Goal: Transaction & Acquisition: Purchase product/service

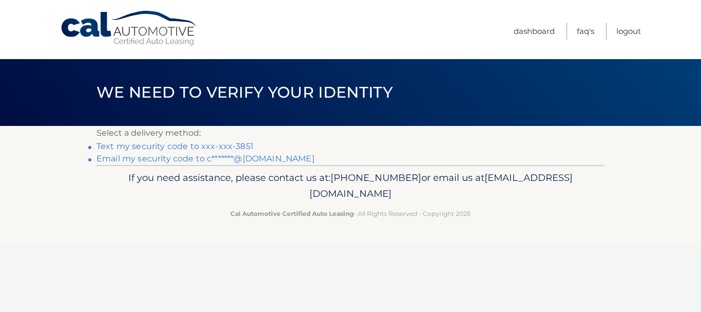
click at [237, 143] on link "Text my security code to xxx-xxx-3851" at bounding box center [175, 146] width 157 height 10
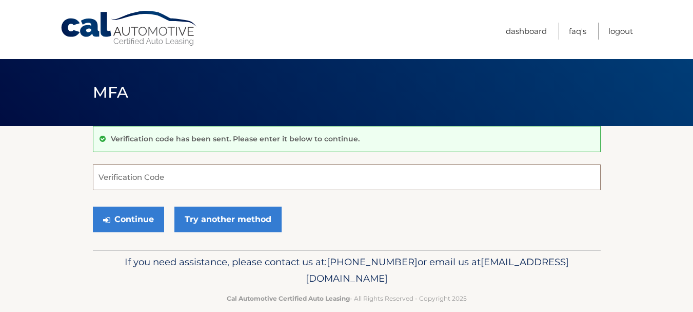
click at [231, 179] on input "Verification Code" at bounding box center [347, 177] width 508 height 26
type input "385666"
click at [93, 206] on button "Continue" at bounding box center [128, 219] width 71 height 26
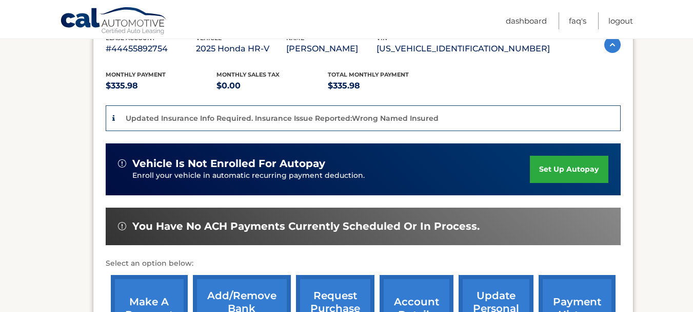
scroll to position [257, 0]
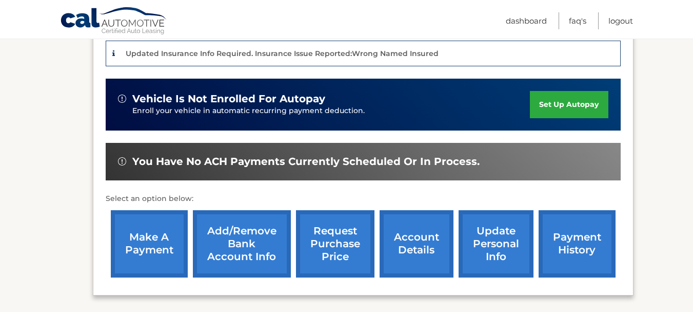
click at [149, 242] on link "make a payment" at bounding box center [149, 243] width 77 height 67
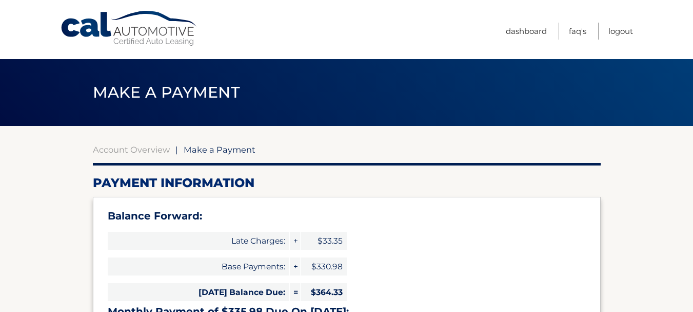
select select "ZWIzYjZjN2YtNWY3NS00MTY0LTlkNGItMWY5NDMzNmI0NzVj"
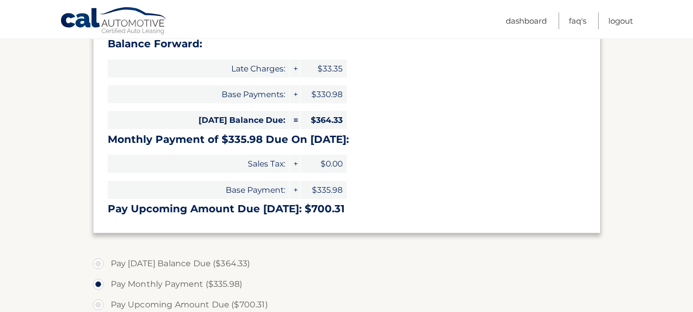
scroll to position [154, 0]
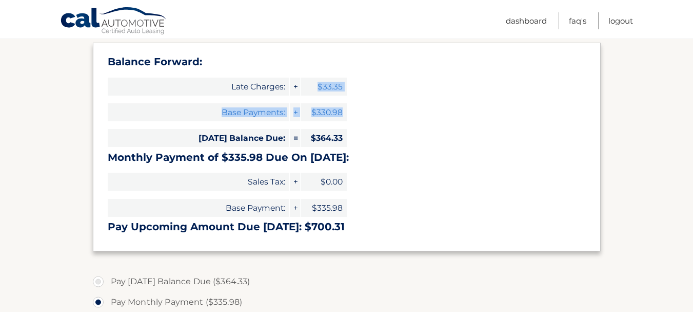
drag, startPoint x: 320, startPoint y: 88, endPoint x: 333, endPoint y: 143, distance: 55.8
click at [336, 139] on div "Balance Forward: Late Charges: + $33.35 Base Payments: + $330.98 Today's Balanc…" at bounding box center [347, 147] width 508 height 208
click at [334, 137] on span "$364.33" at bounding box center [324, 138] width 46 height 18
click at [97, 276] on label "Pay Today's Balance Due ($364.33)" at bounding box center [347, 281] width 508 height 21
click at [97, 276] on input "Pay Today's Balance Due ($364.33)" at bounding box center [102, 279] width 10 height 16
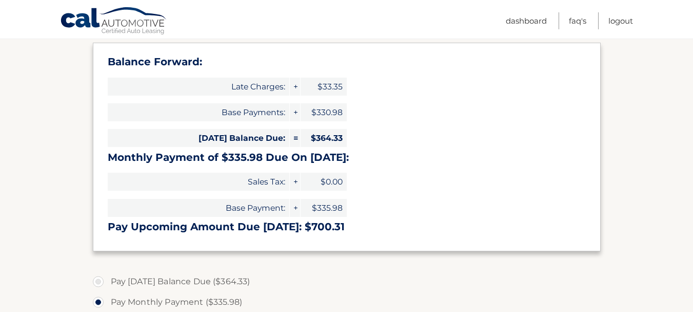
radio input "true"
type input "364.33"
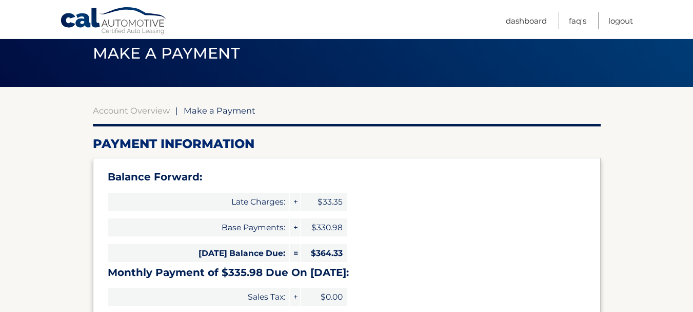
scroll to position [0, 0]
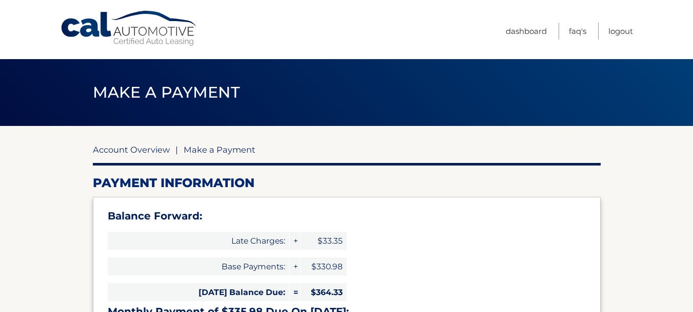
click at [143, 148] on link "Account Overview" at bounding box center [131, 149] width 77 height 10
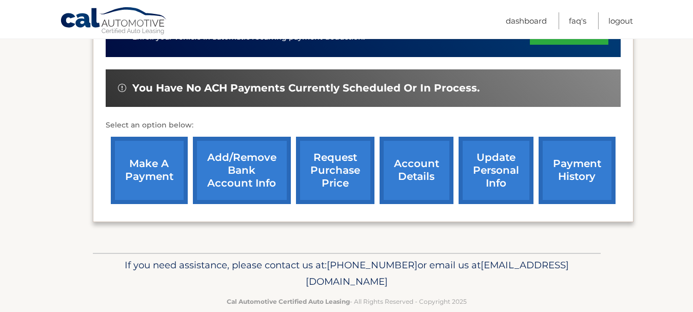
scroll to position [349, 0]
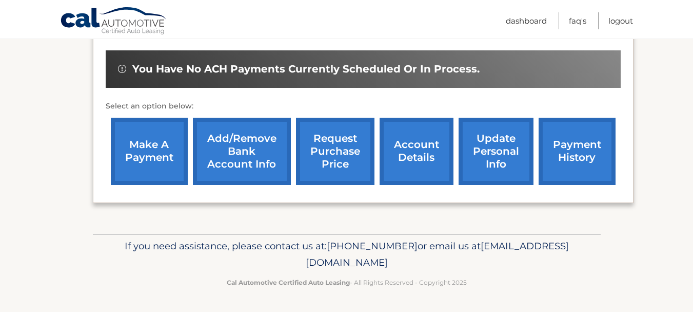
click at [425, 167] on link "account details" at bounding box center [417, 151] width 74 height 67
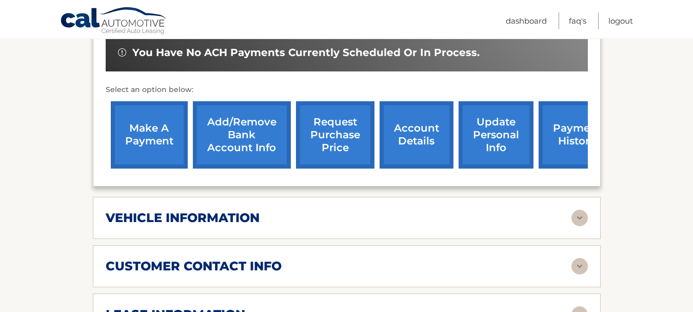
scroll to position [359, 0]
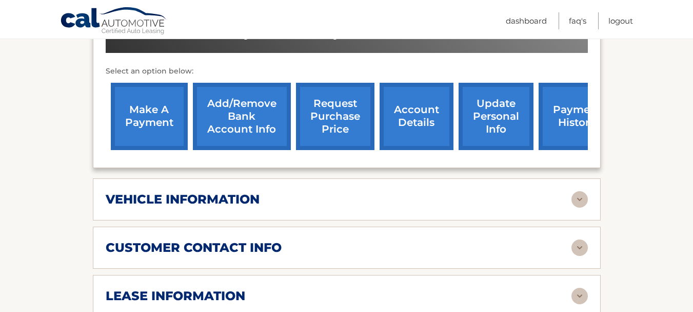
click at [573, 140] on link "payment history" at bounding box center [577, 116] width 77 height 67
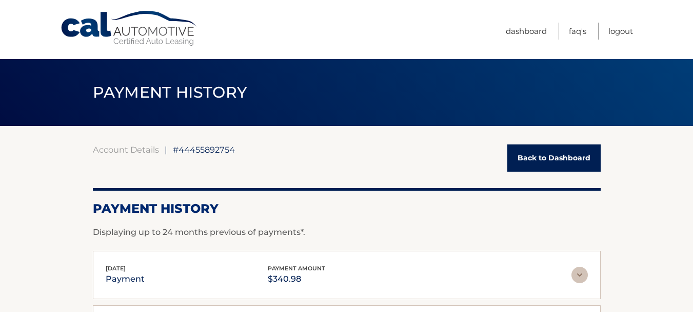
click at [542, 157] on link "Back to Dashboard" at bounding box center [554, 157] width 93 height 27
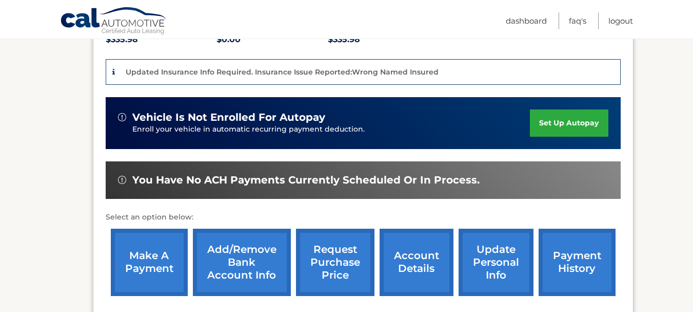
scroll to position [257, 0]
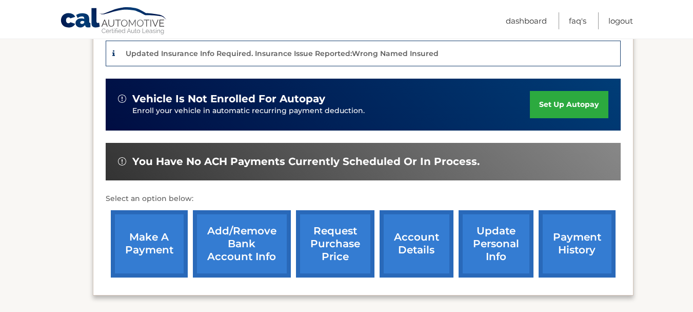
click at [170, 244] on link "make a payment" at bounding box center [149, 243] width 77 height 67
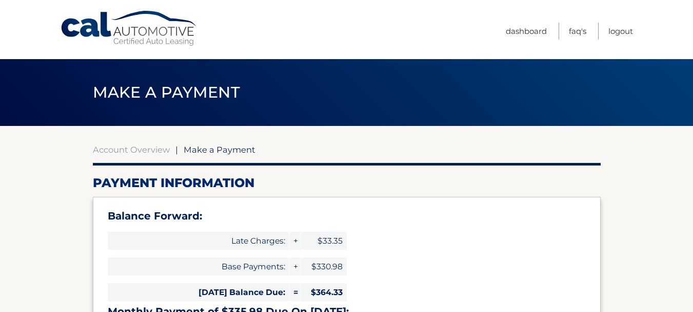
select select "ZWIzYjZjN2YtNWY3NS00MTY0LTlkNGItMWY5NDMzNmI0NzVj"
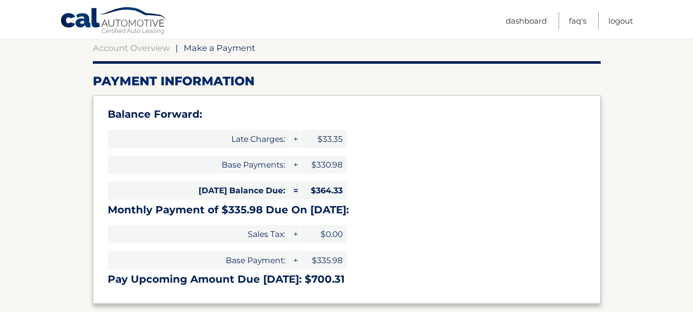
scroll to position [103, 0]
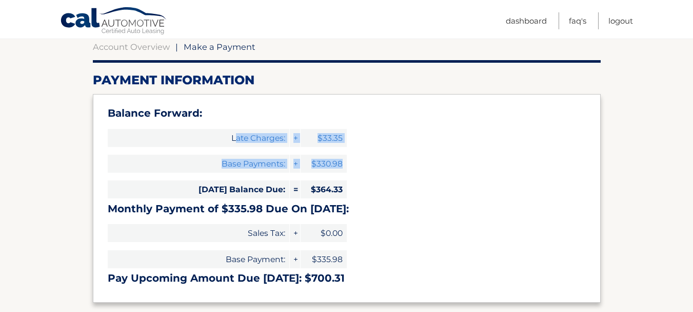
drag, startPoint x: 235, startPoint y: 142, endPoint x: 342, endPoint y: 158, distance: 108.5
click at [342, 158] on div "Balance Forward: Late Charges: + $33.35 Base Payments: + $330.98 Today's Balanc…" at bounding box center [347, 198] width 508 height 208
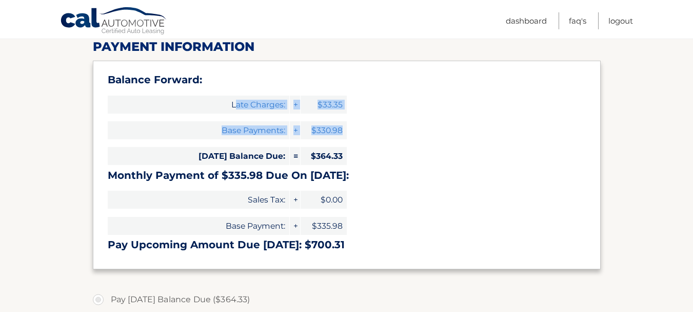
scroll to position [154, 0]
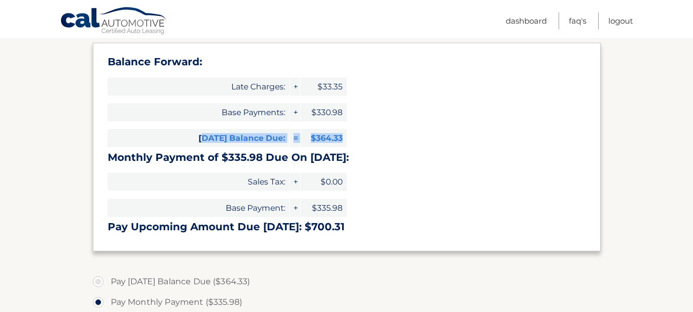
drag, startPoint x: 203, startPoint y: 136, endPoint x: 346, endPoint y: 135, distance: 142.7
click at [346, 135] on div "Today's Balance Due: = $364.33" at bounding box center [227, 138] width 239 height 26
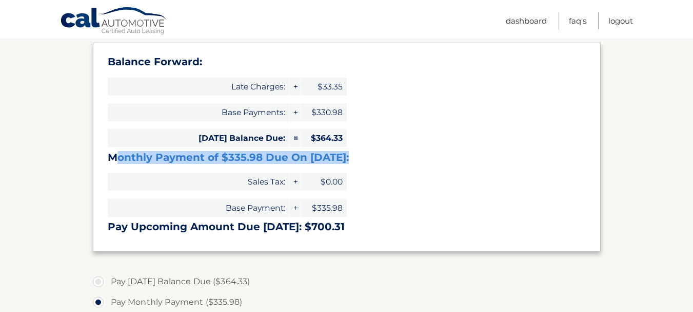
drag, startPoint x: 119, startPoint y: 158, endPoint x: 360, endPoint y: 155, distance: 241.3
click at [360, 155] on h3 "Monthly Payment of $335.98 Due On Oct 21:" at bounding box center [347, 157] width 478 height 13
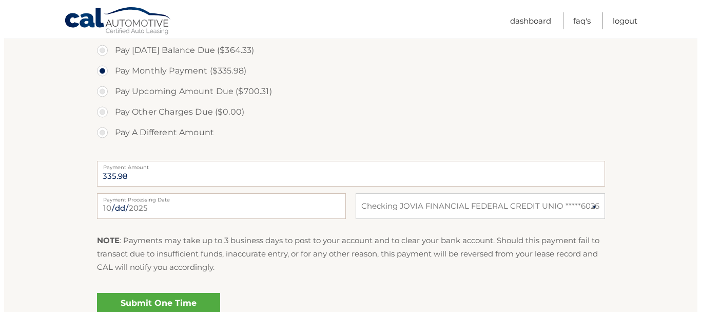
scroll to position [411, 0]
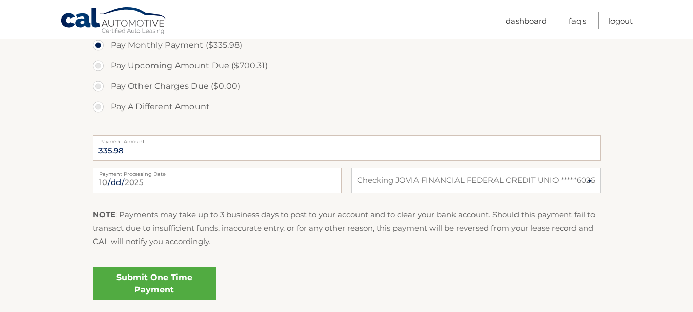
click at [171, 274] on link "Submit One Time Payment" at bounding box center [154, 283] width 123 height 33
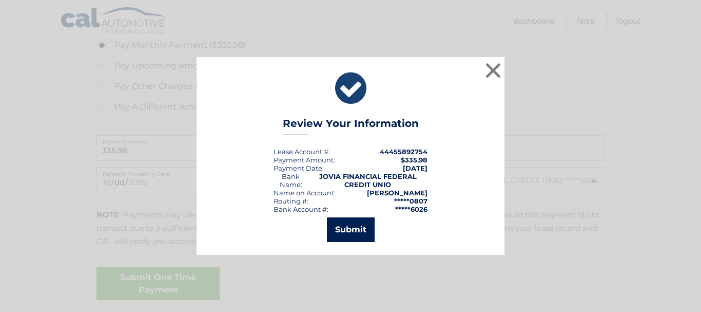
click at [348, 225] on button "Submit" at bounding box center [351, 229] width 48 height 25
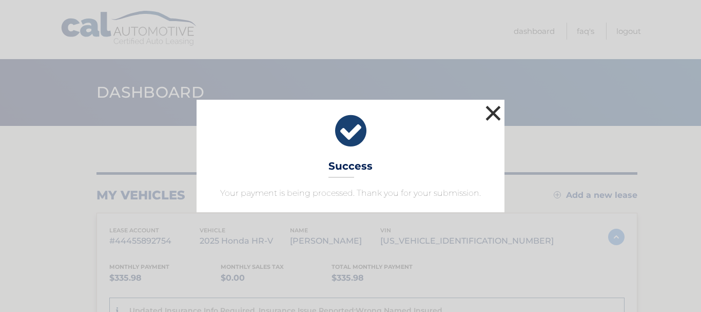
click at [491, 112] on button "×" at bounding box center [493, 113] width 21 height 21
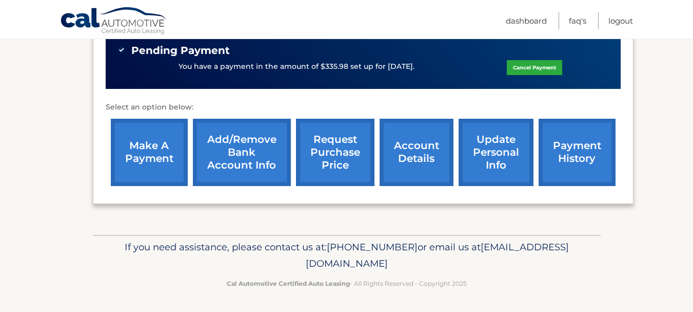
scroll to position [369, 0]
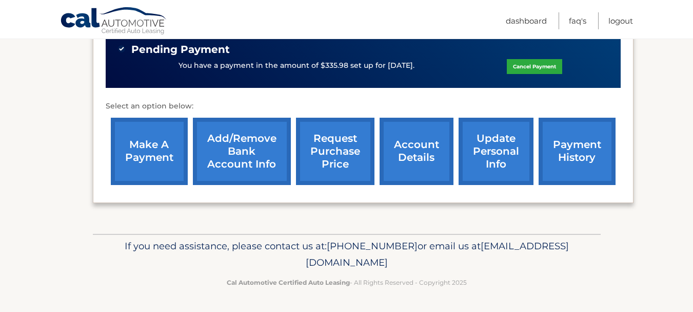
click at [577, 162] on link "payment history" at bounding box center [577, 151] width 77 height 67
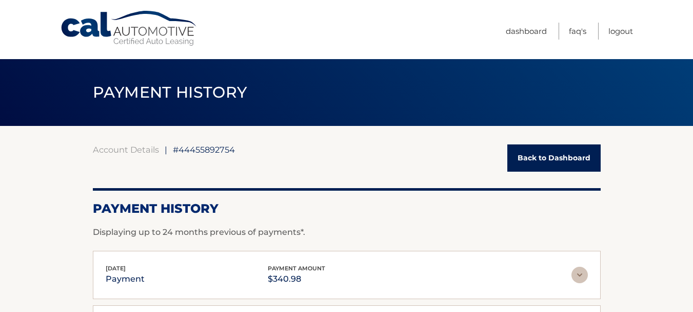
click at [533, 153] on link "Back to Dashboard" at bounding box center [554, 157] width 93 height 27
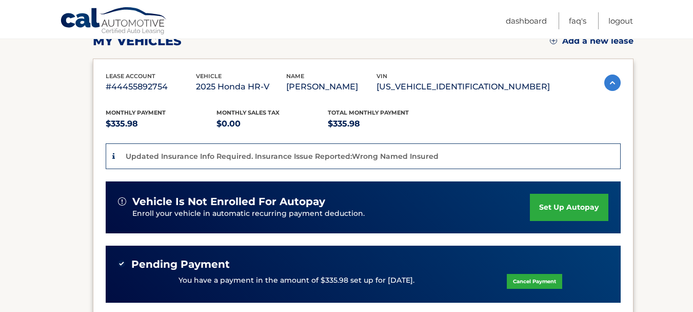
scroll to position [205, 0]
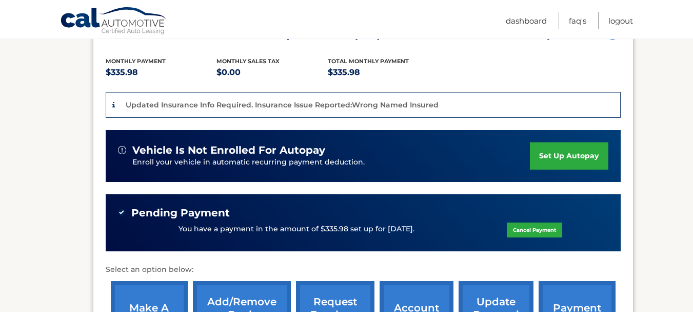
drag, startPoint x: 198, startPoint y: 222, endPoint x: 422, endPoint y: 224, distance: 224.3
click at [423, 224] on div "You have a payment in the amount of $335.98 set up for 10/6/2025. Cancel Payment" at bounding box center [363, 229] width 491 height 20
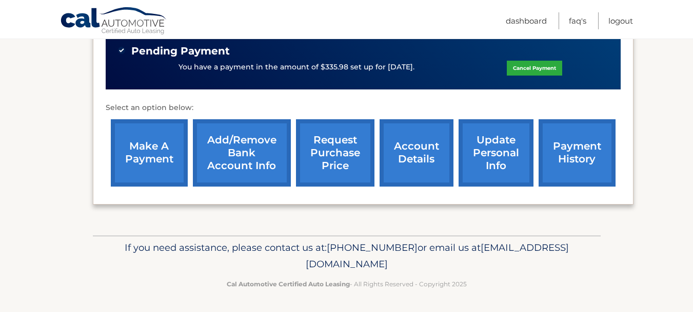
scroll to position [369, 0]
